Goal: Transaction & Acquisition: Purchase product/service

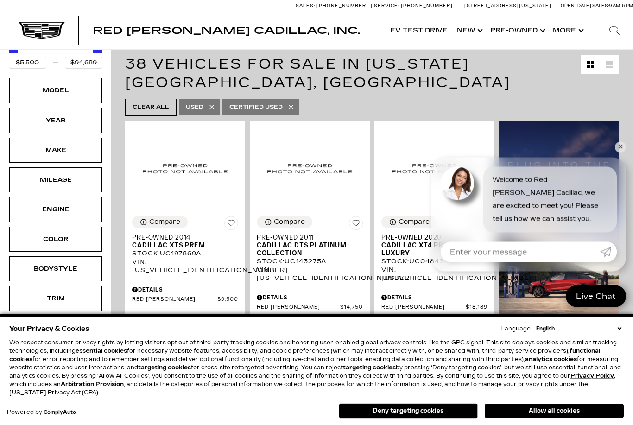
scroll to position [154, 0]
click at [619, 183] on div "Learn More" at bounding box center [558, 311] width 125 height 387
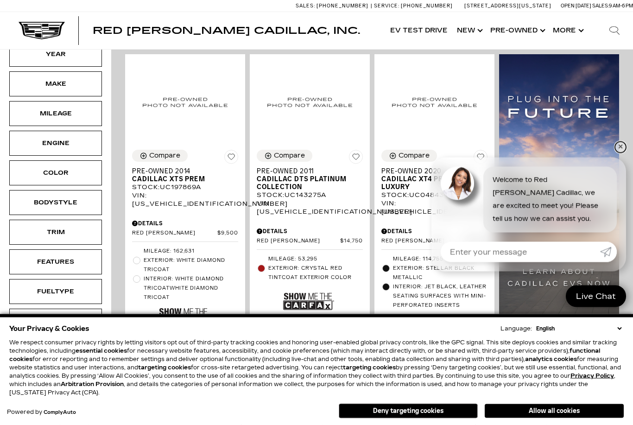
click at [621, 153] on link "✕" at bounding box center [620, 147] width 11 height 11
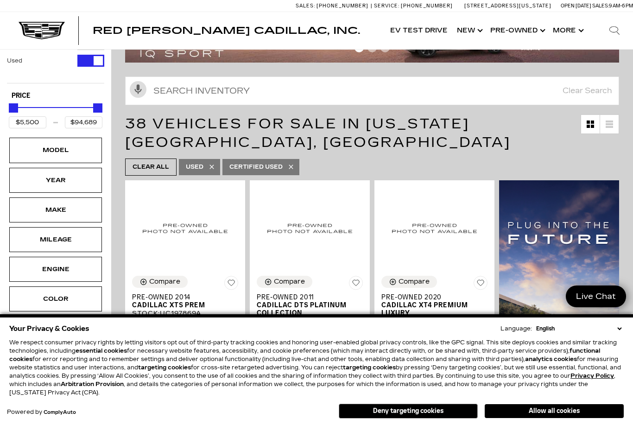
scroll to position [94, 0]
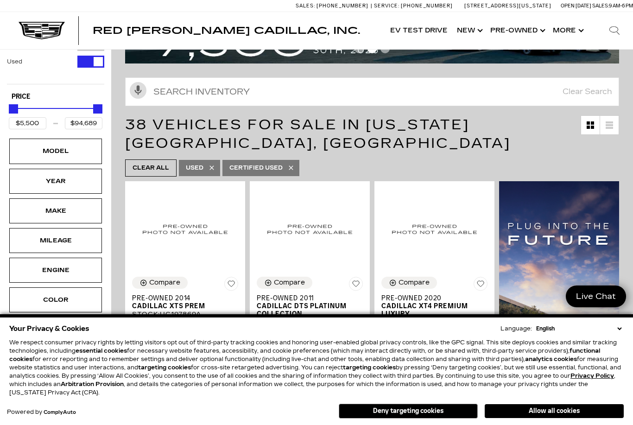
click at [39, 206] on div "Make" at bounding box center [55, 211] width 46 height 10
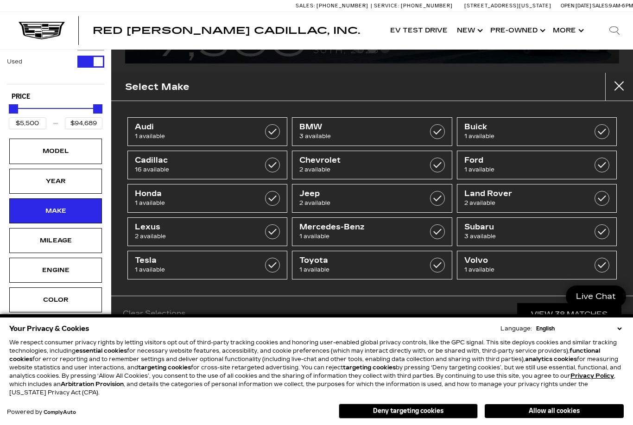
click at [49, 146] on div "Model" at bounding box center [55, 151] width 46 height 10
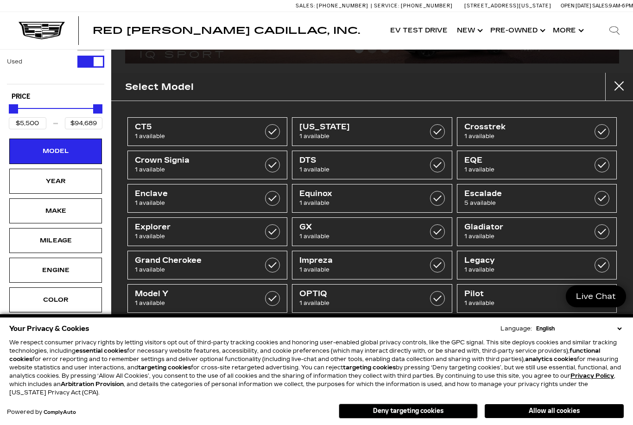
click at [517, 198] on span "5 available" at bounding box center [525, 202] width 123 height 9
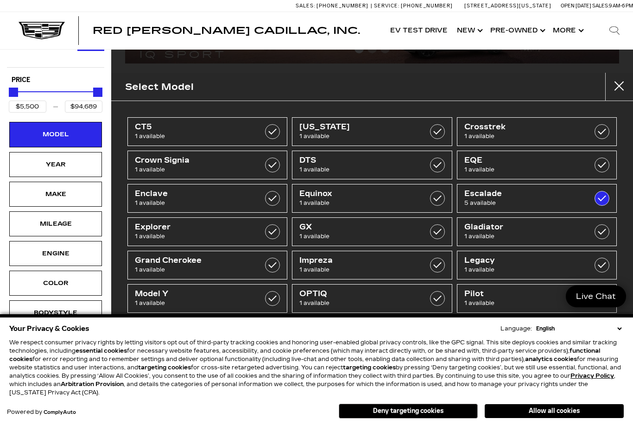
type input "$48,189"
checkbox input "true"
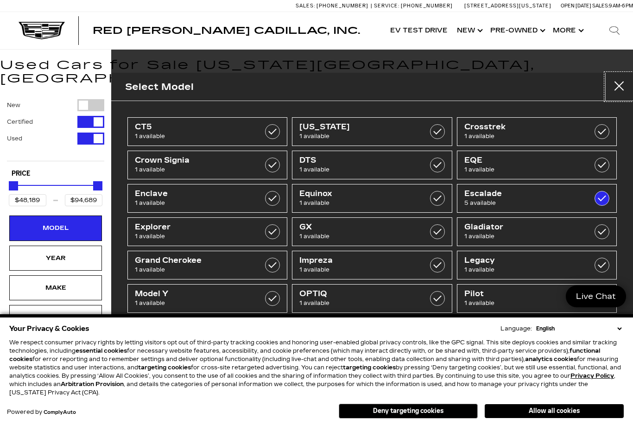
click at [618, 90] on button "Close" at bounding box center [619, 87] width 28 height 28
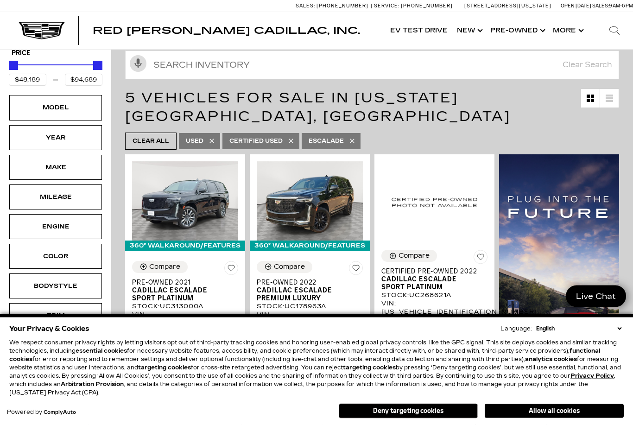
scroll to position [120, 0]
click at [40, 102] on div "Model" at bounding box center [55, 107] width 46 height 10
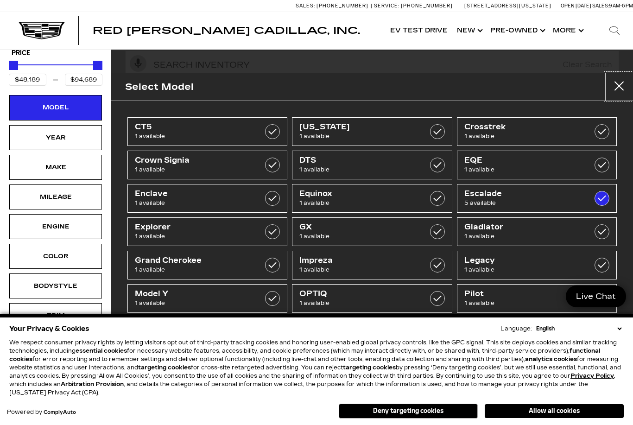
scroll to position [0, 0]
click at [620, 88] on button "Close" at bounding box center [619, 87] width 28 height 28
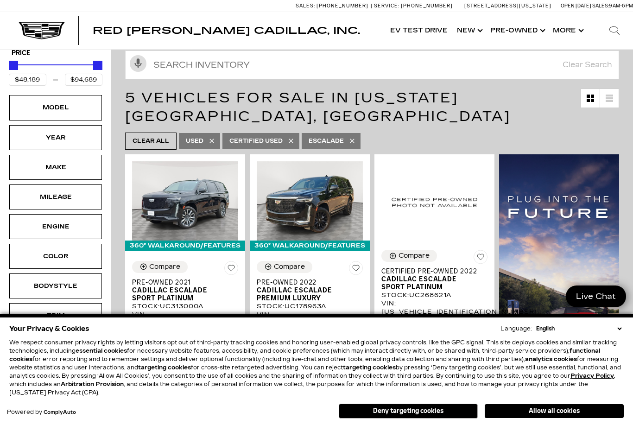
click at [356, 137] on icon at bounding box center [351, 140] width 7 height 7
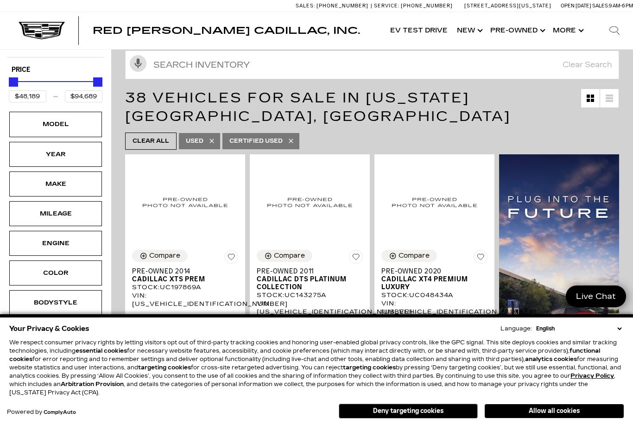
type input "$5,500"
click at [291, 138] on icon at bounding box center [291, 140] width 4 height 4
type input "$85,189"
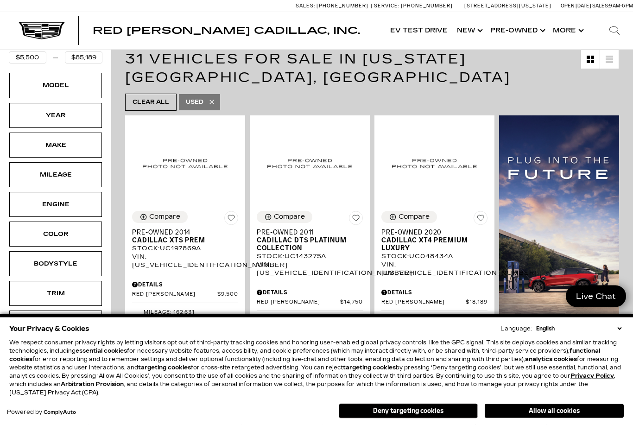
scroll to position [159, 0]
click at [33, 80] on div "Model" at bounding box center [55, 85] width 46 height 10
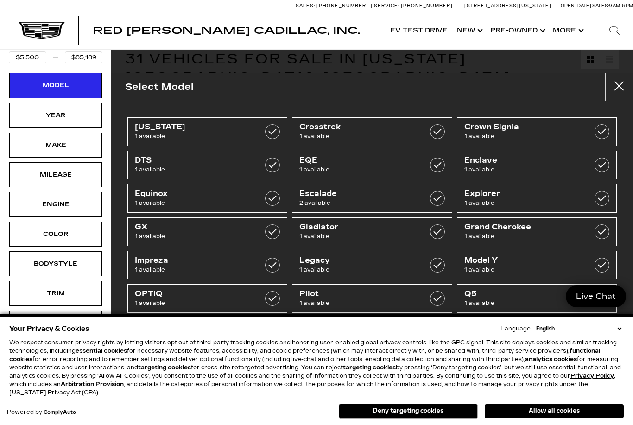
click at [397, 199] on span "2 available" at bounding box center [360, 202] width 123 height 9
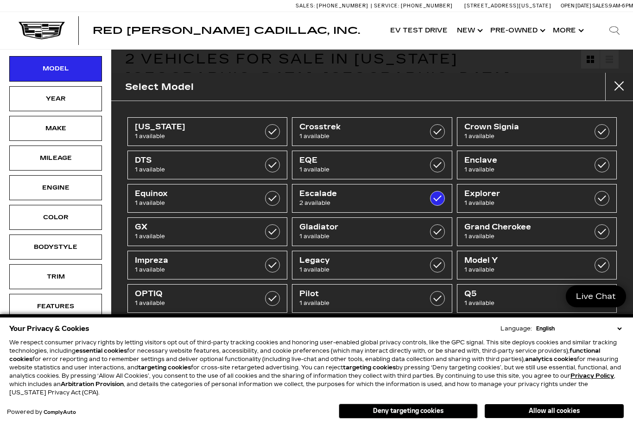
type input "$48,189"
type input "$65,689"
checkbox input "true"
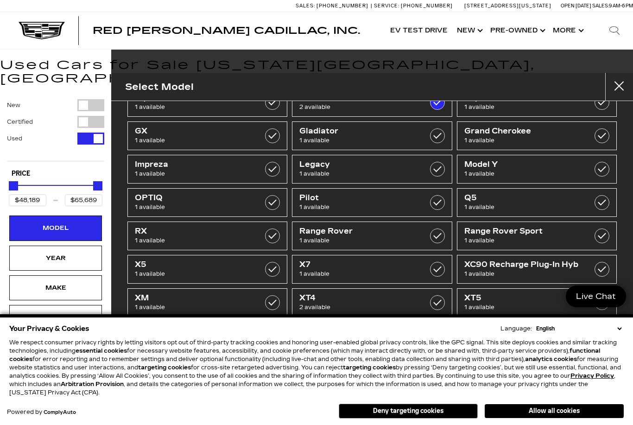
scroll to position [95, 0]
click at [612, 88] on button "Close" at bounding box center [619, 87] width 28 height 28
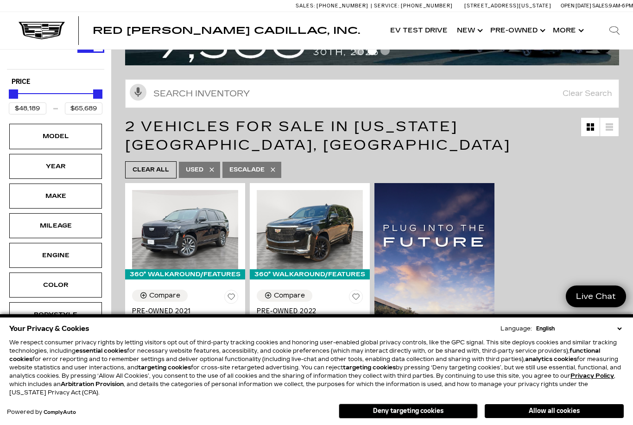
scroll to position [0, 0]
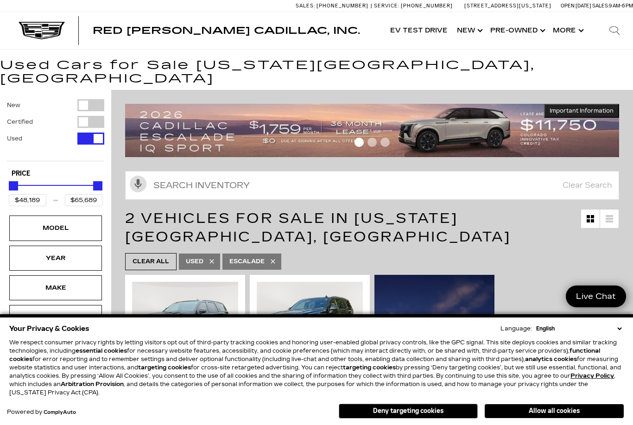
click at [530, 414] on button "Allow all cookies" at bounding box center [553, 411] width 139 height 14
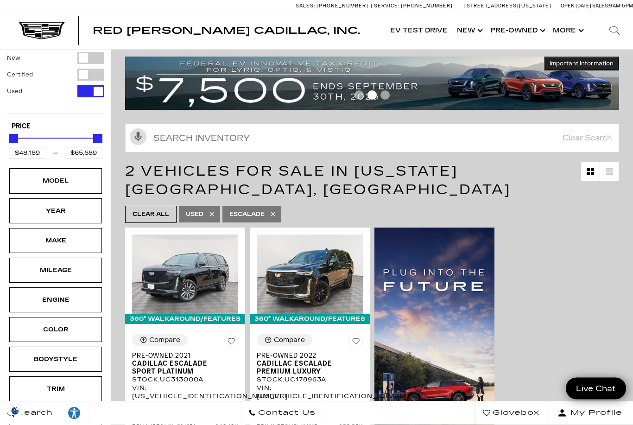
click at [86, 170] on div "Model" at bounding box center [55, 181] width 93 height 25
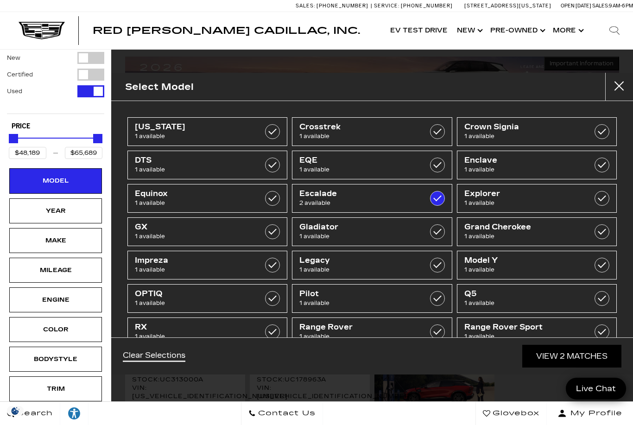
click at [49, 206] on div "Year" at bounding box center [55, 211] width 46 height 10
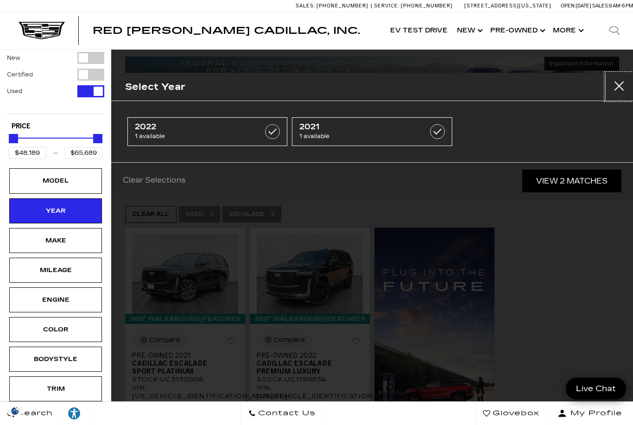
click at [619, 90] on button "Close" at bounding box center [619, 87] width 28 height 28
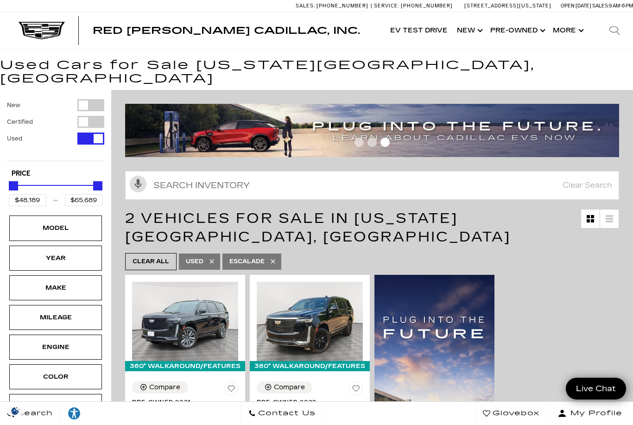
click at [535, 24] on link "Show Pre-Owned" at bounding box center [516, 30] width 63 height 37
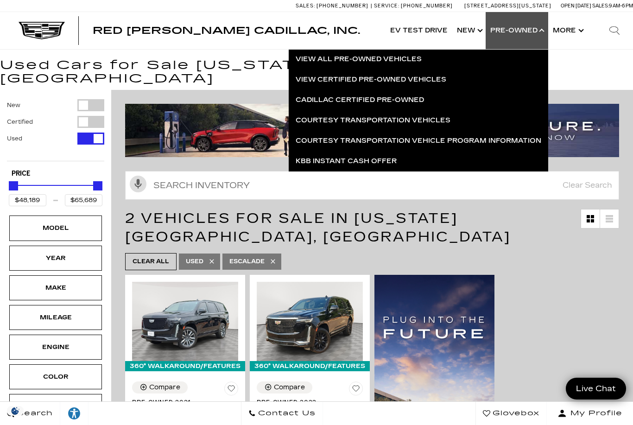
click at [410, 59] on link "View All Pre-Owned Vehicles" at bounding box center [418, 59] width 259 height 20
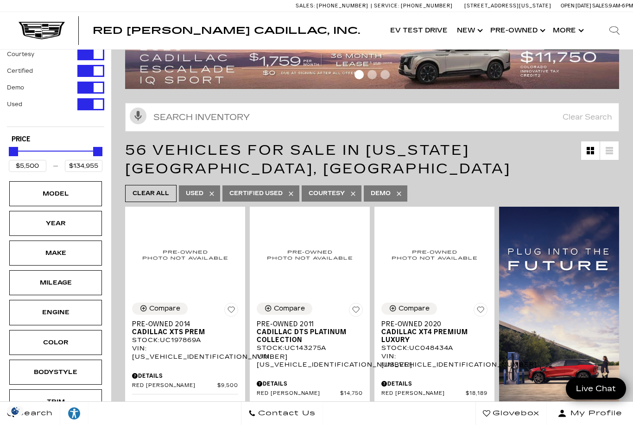
scroll to position [29, 0]
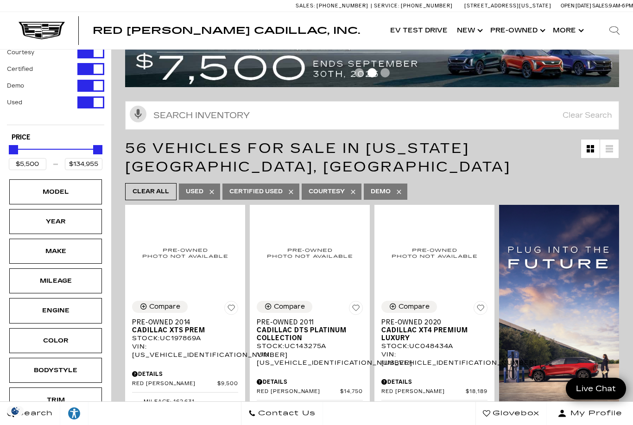
click at [4, 288] on div "New Courtesy Certified Demo Used Type Price $5,500 $134,955 Model Year Make Mil…" at bounding box center [55, 268] width 111 height 497
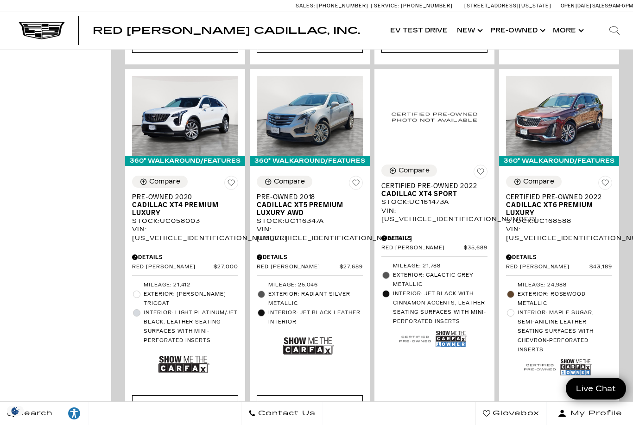
scroll to position [0, 0]
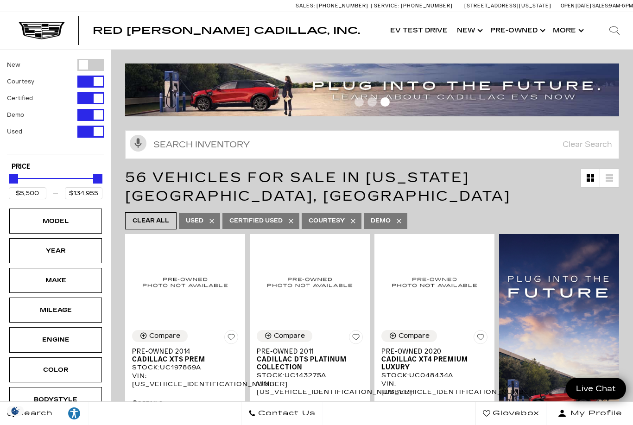
click at [587, 178] on icon "Grid View" at bounding box center [589, 177] width 7 height 7
click at [611, 180] on icon at bounding box center [608, 181] width 7 height 2
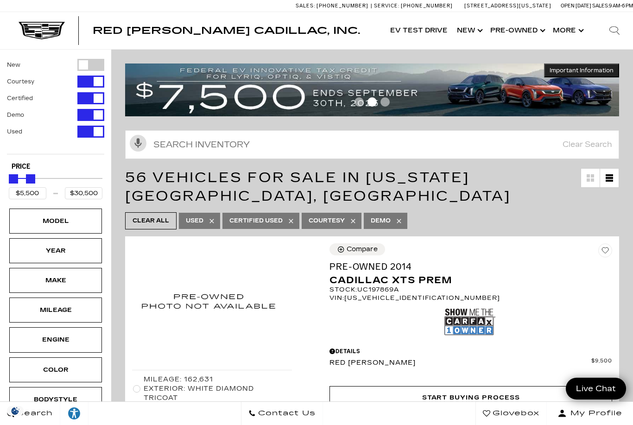
type input "$29,500"
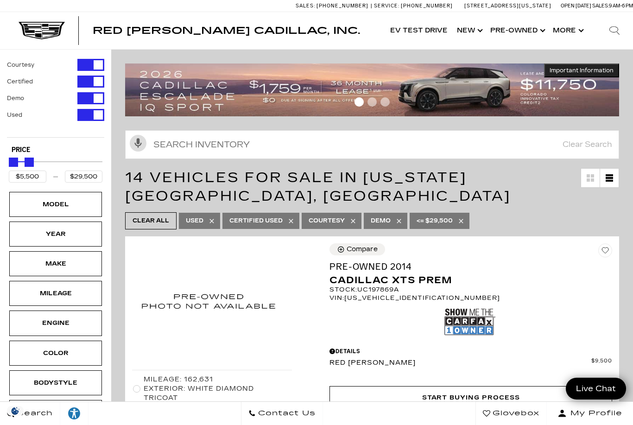
click at [590, 181] on icon "Grid View" at bounding box center [589, 177] width 7 height 7
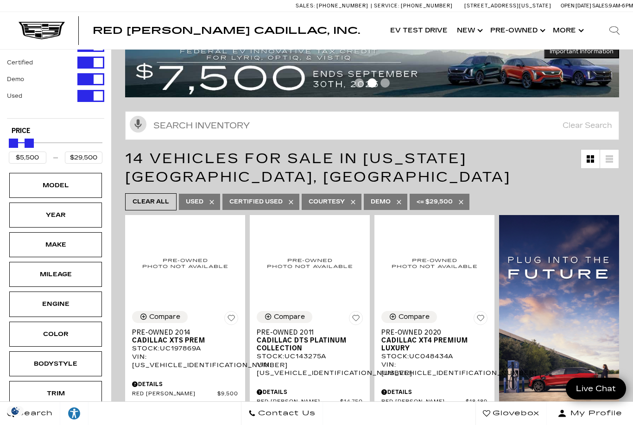
scroll to position [49, 0]
